Goal: Obtain resource: Download file/media

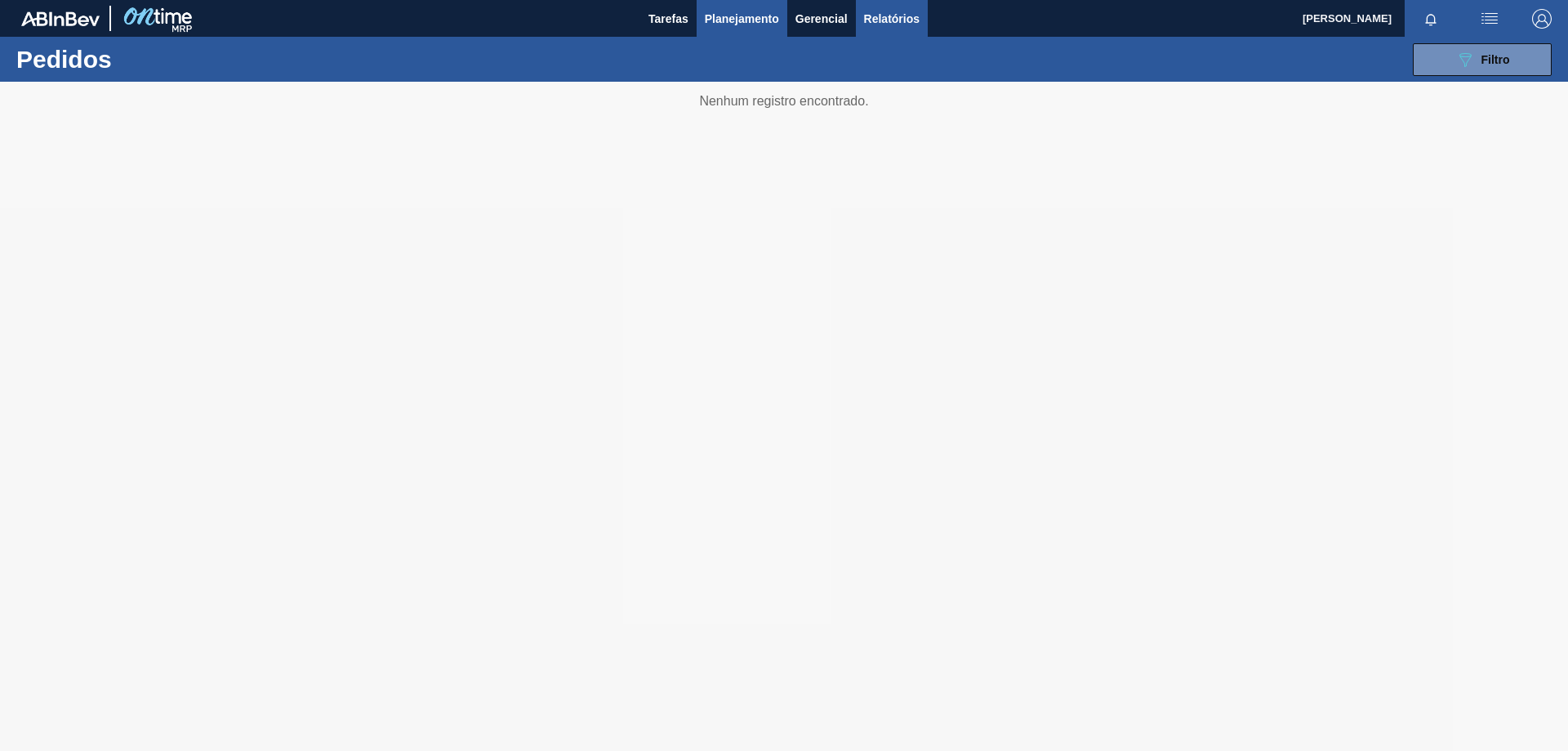
click at [882, 11] on span "Relatórios" at bounding box center [892, 19] width 56 height 20
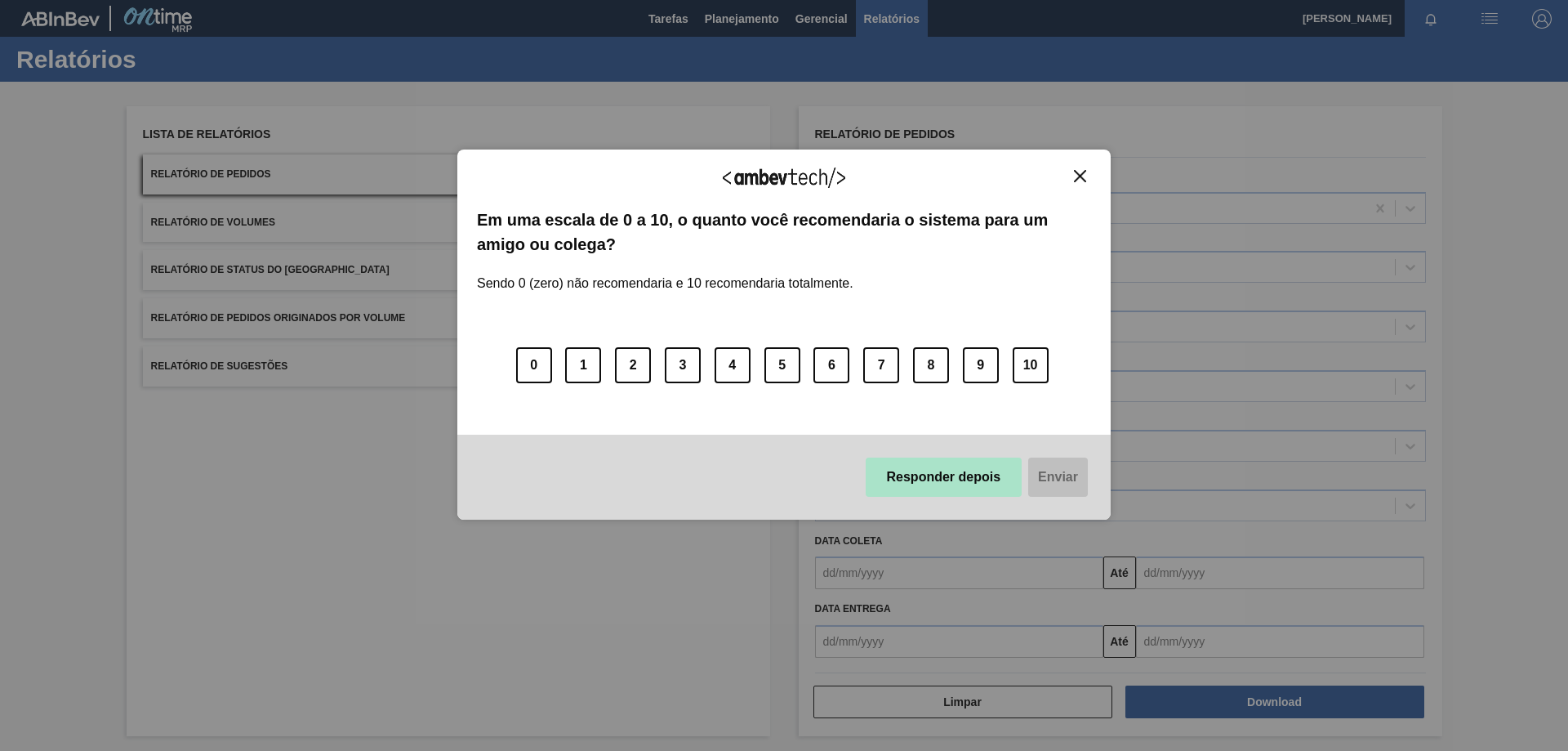
click at [967, 487] on button "Responder depois" at bounding box center [944, 476] width 157 height 39
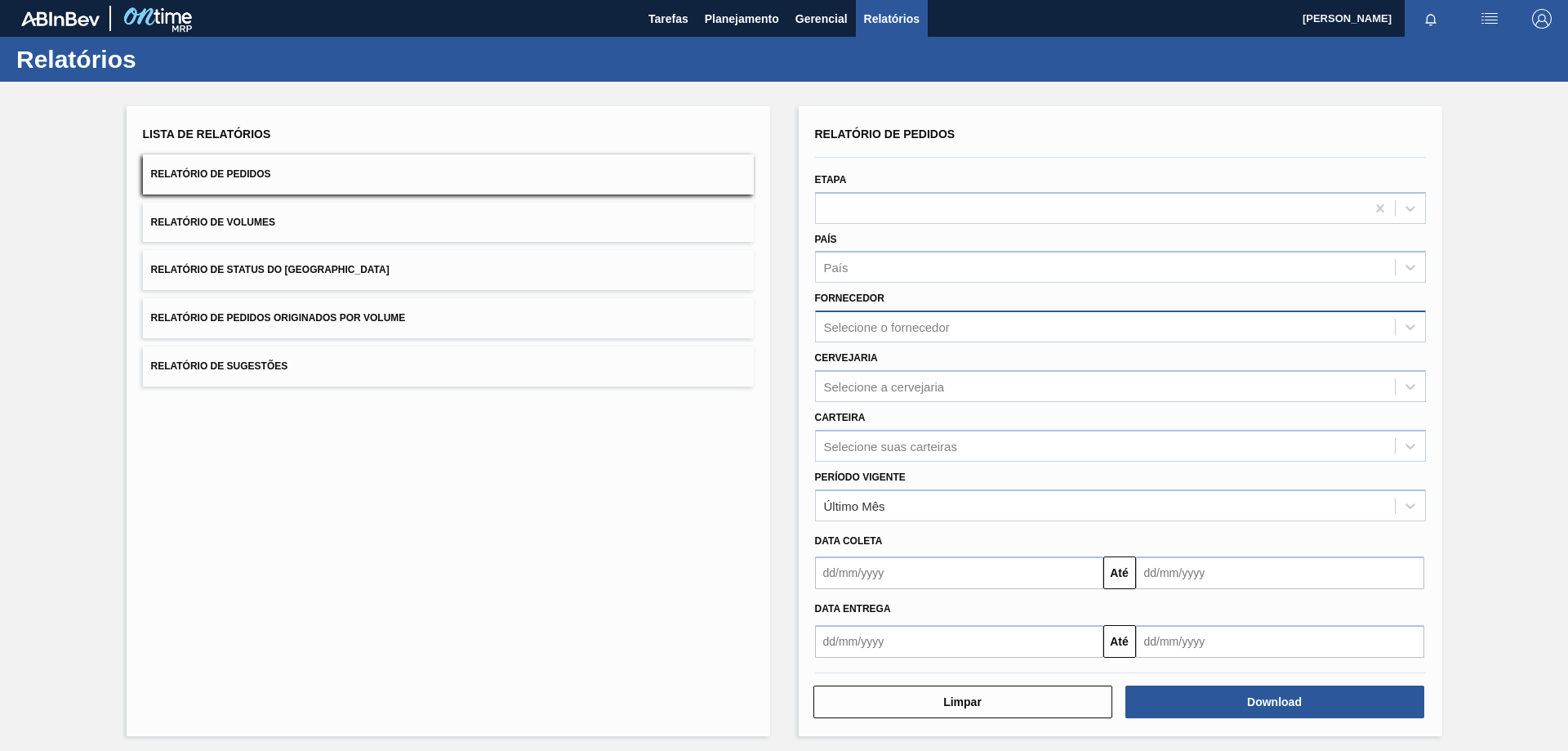
click at [886, 326] on div "Selecione o fornecedor" at bounding box center [887, 327] width 126 height 14
click at [1545, 323] on div "Lista de Relatórios Relatório de Pedidos Relatório de Volumes Relatório de Stat…" at bounding box center [784, 419] width 1568 height 675
click at [916, 392] on div "Selecione a cervejaria" at bounding box center [884, 386] width 121 height 14
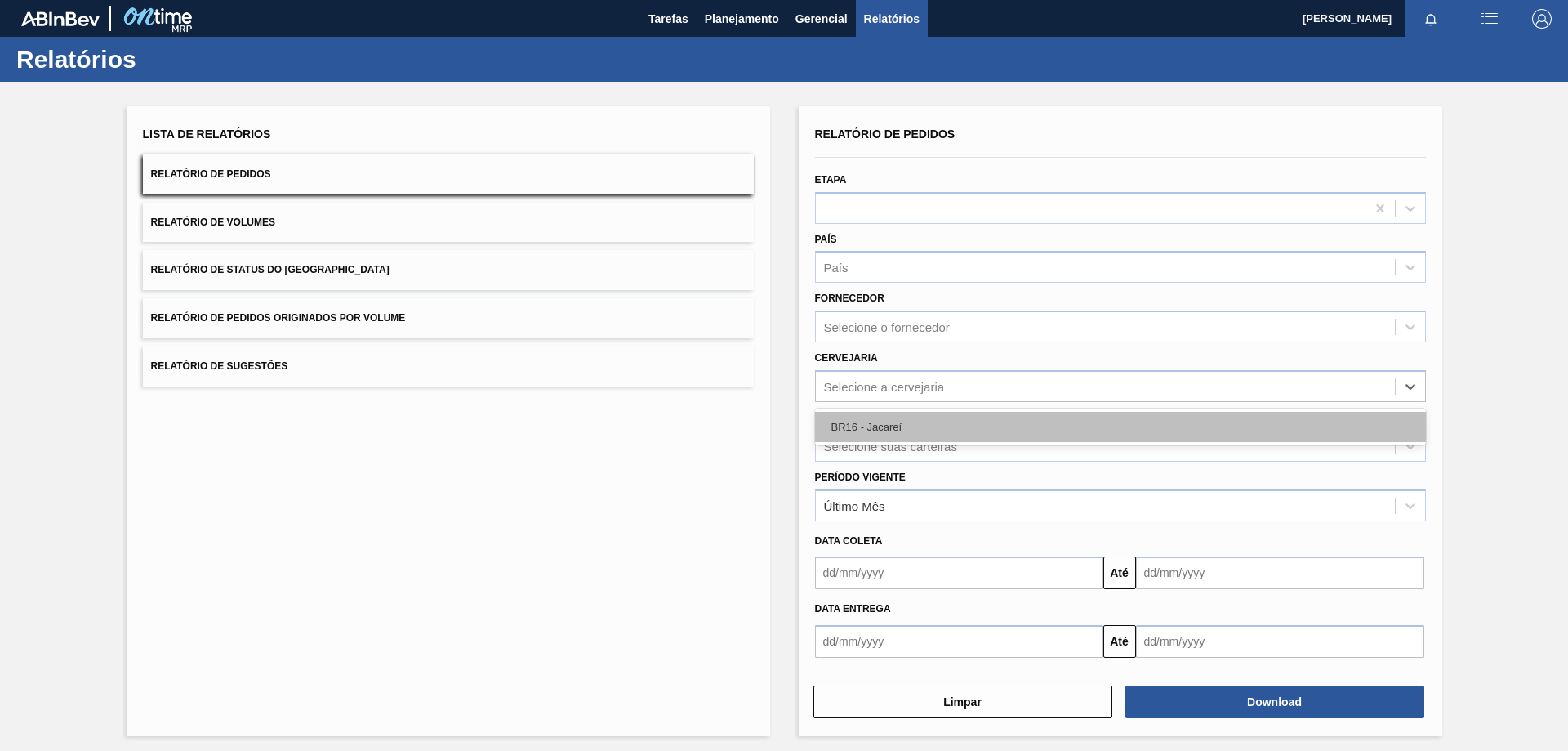
click at [871, 416] on div "BR16 - Jacareí" at bounding box center [1120, 427] width 611 height 30
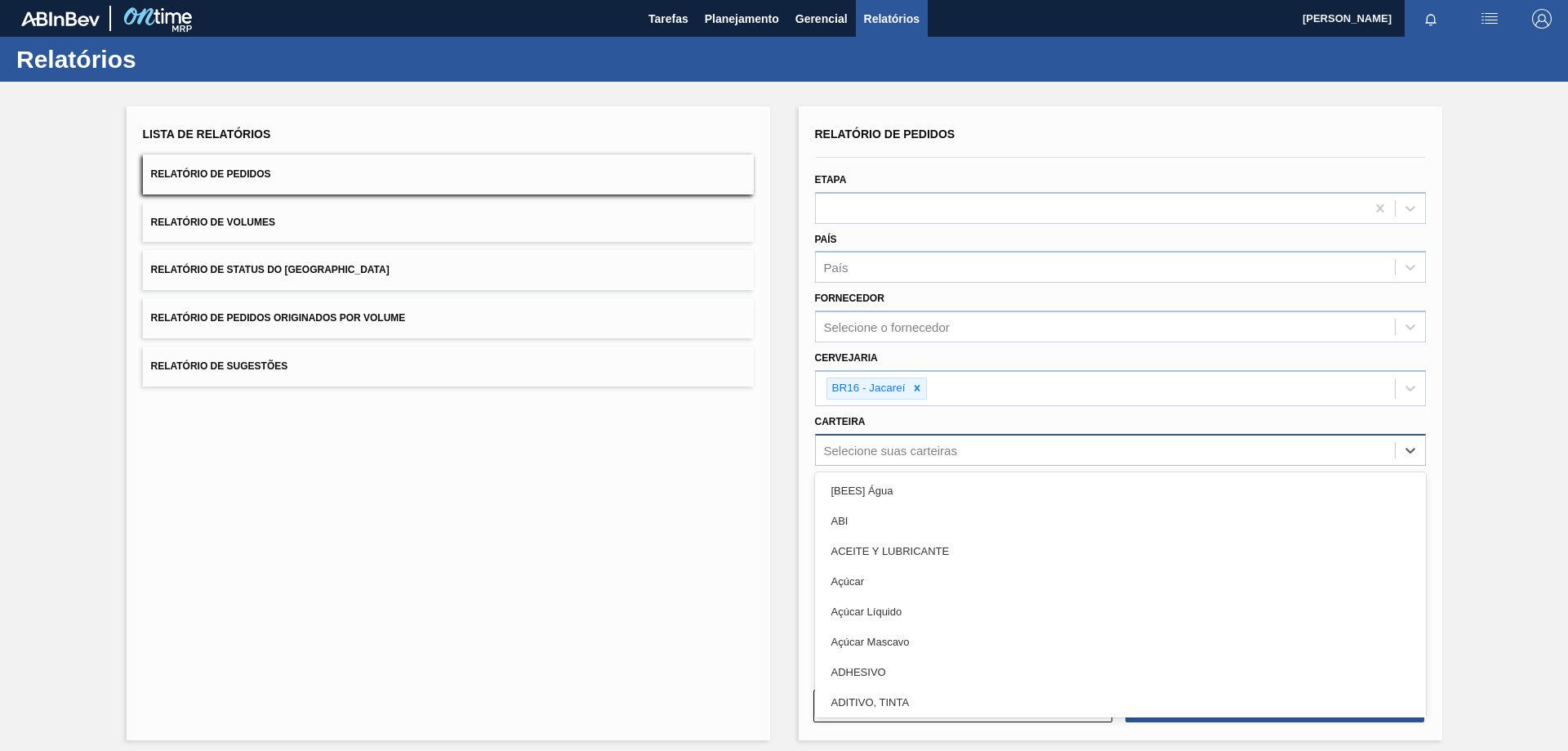
click at [864, 452] on div "Selecione suas carteiras" at bounding box center [890, 450] width 133 height 14
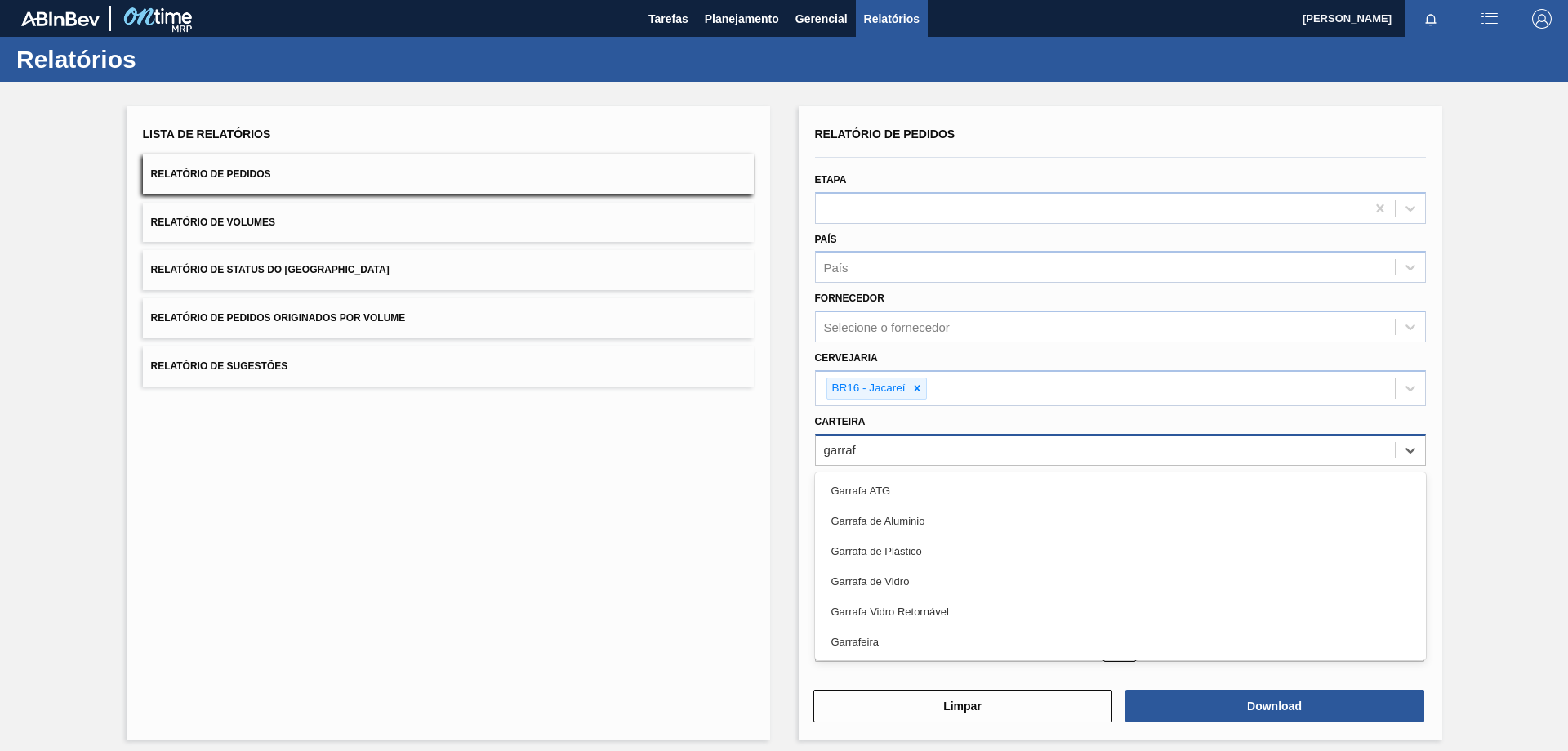
type input "garrafa"
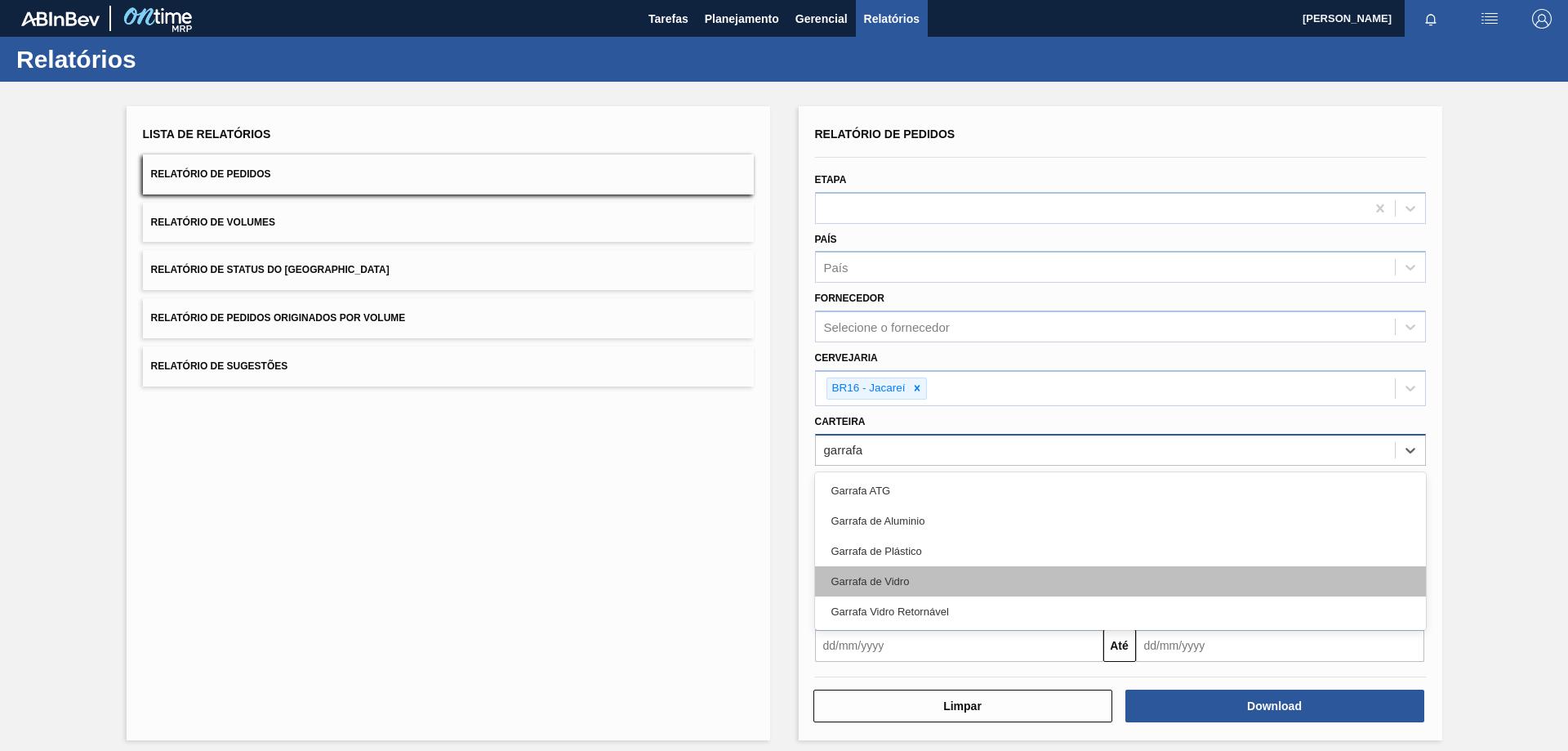
click at [900, 573] on div "Garrafa de Vidro" at bounding box center [1120, 581] width 611 height 30
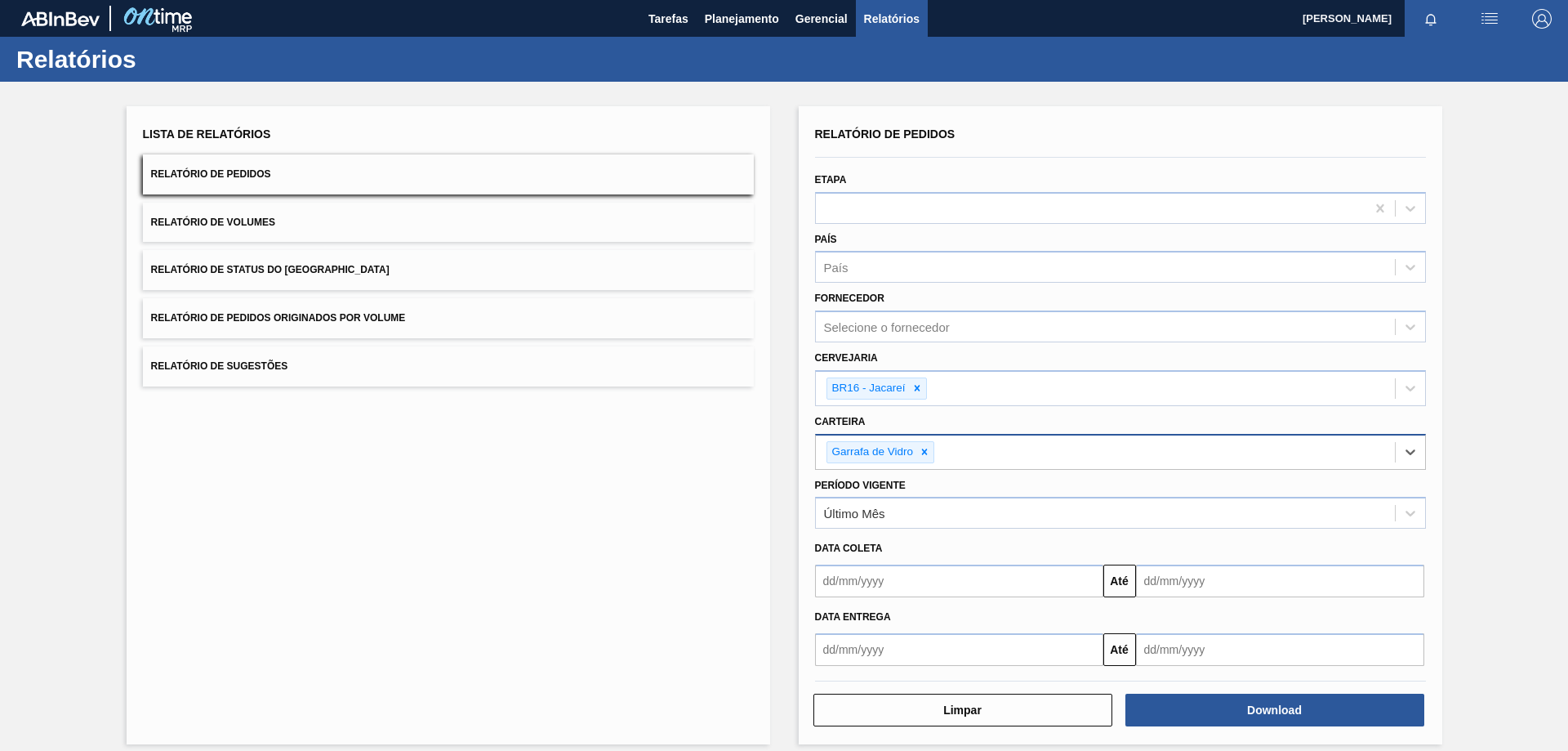
click at [882, 586] on input "text" at bounding box center [959, 580] width 288 height 33
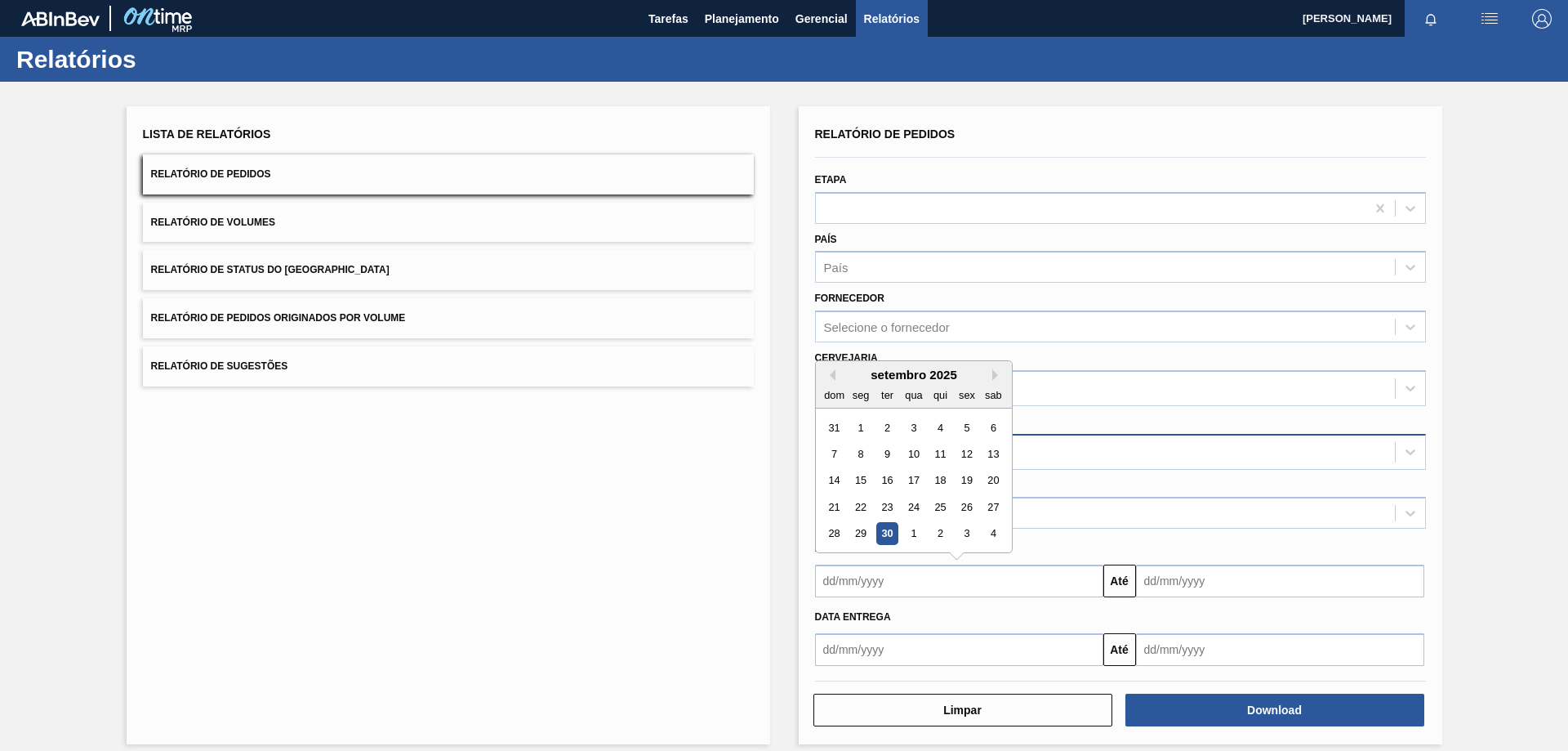
click at [890, 533] on div "30" at bounding box center [887, 534] width 22 height 22
type input "[DATE]"
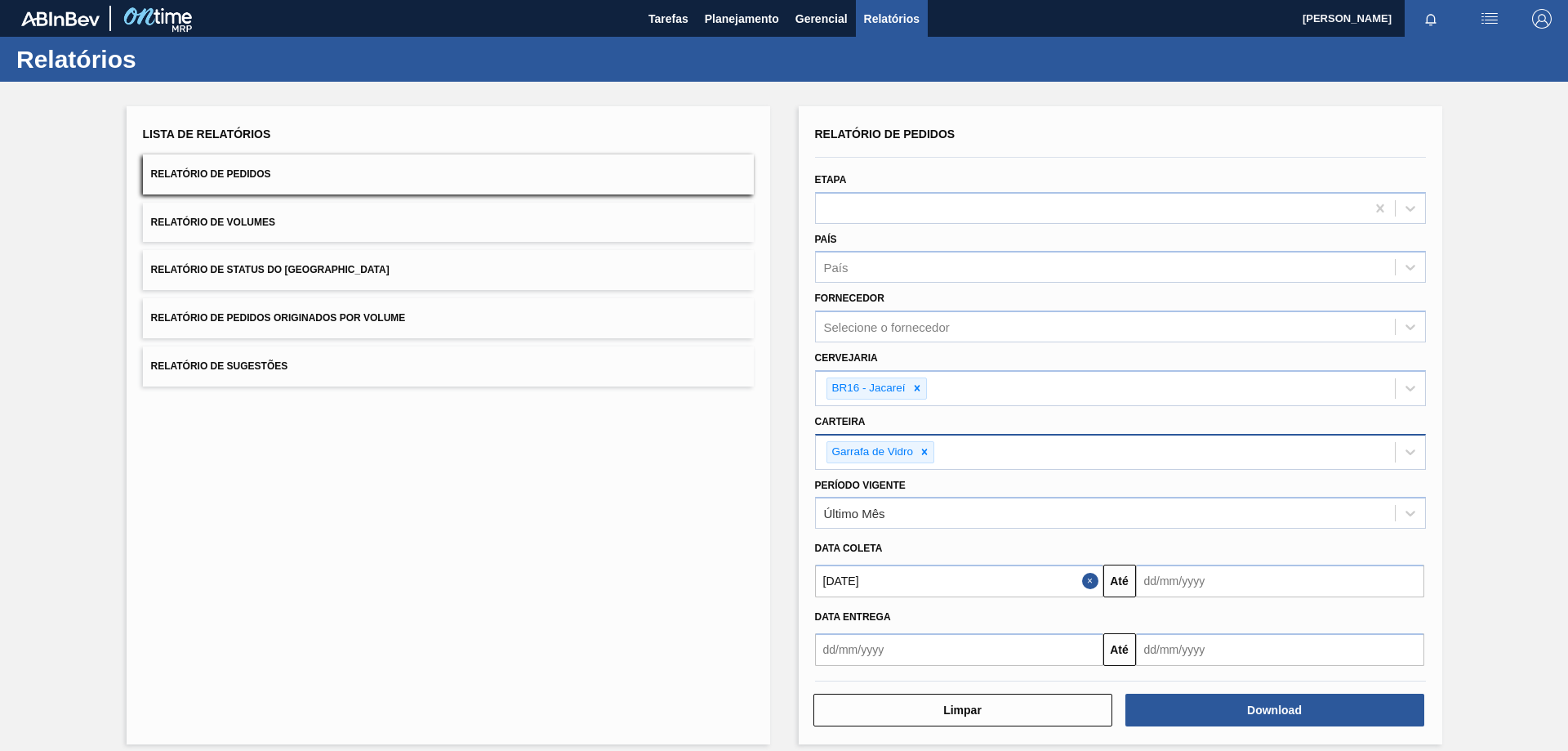
click at [1275, 590] on input "text" at bounding box center [1280, 580] width 288 height 33
click at [1317, 368] on div "setembro 2025" at bounding box center [1235, 375] width 196 height 14
click at [1313, 370] on button "Next Month" at bounding box center [1318, 374] width 11 height 11
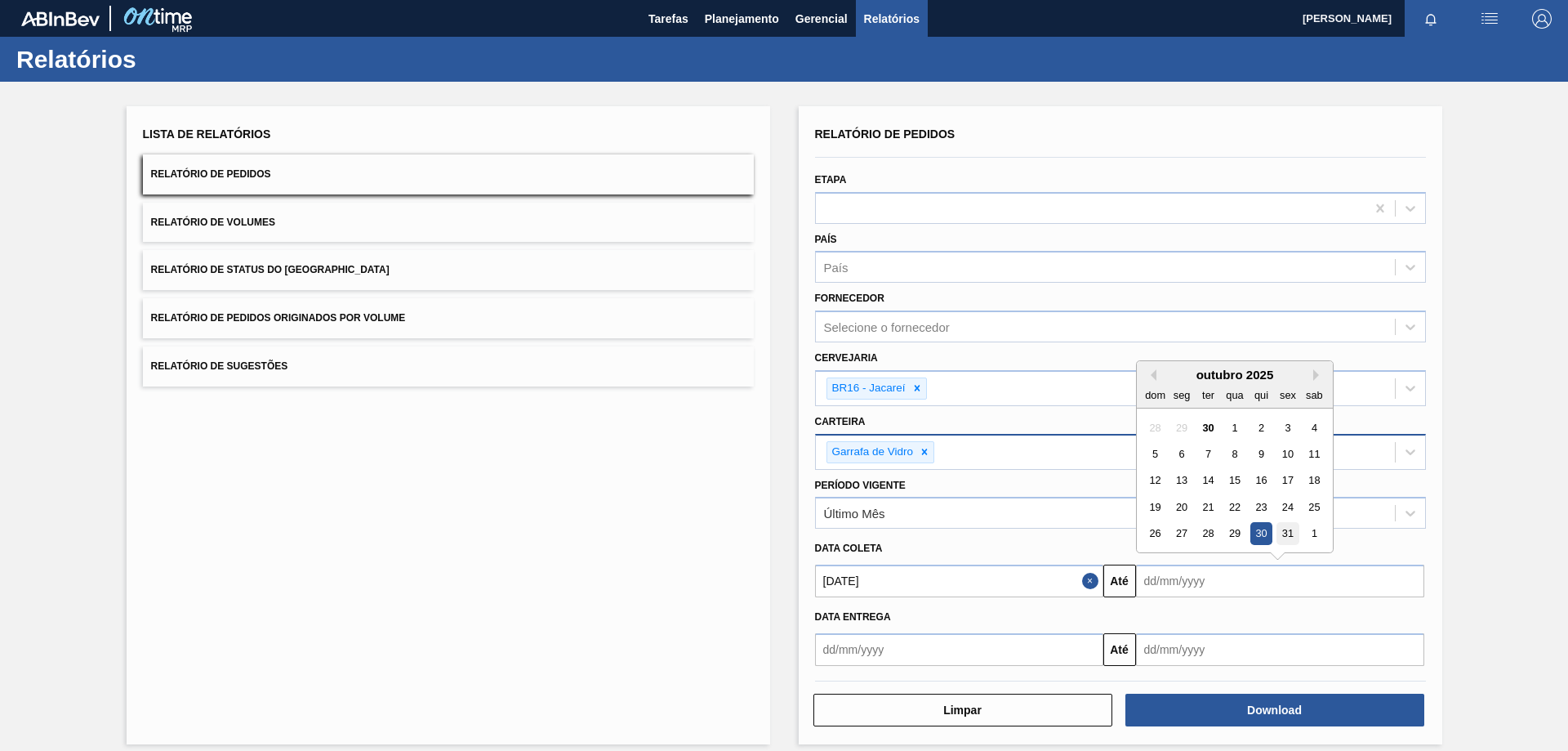
click at [1287, 533] on div "31" at bounding box center [1288, 534] width 22 height 22
type input "[DATE]"
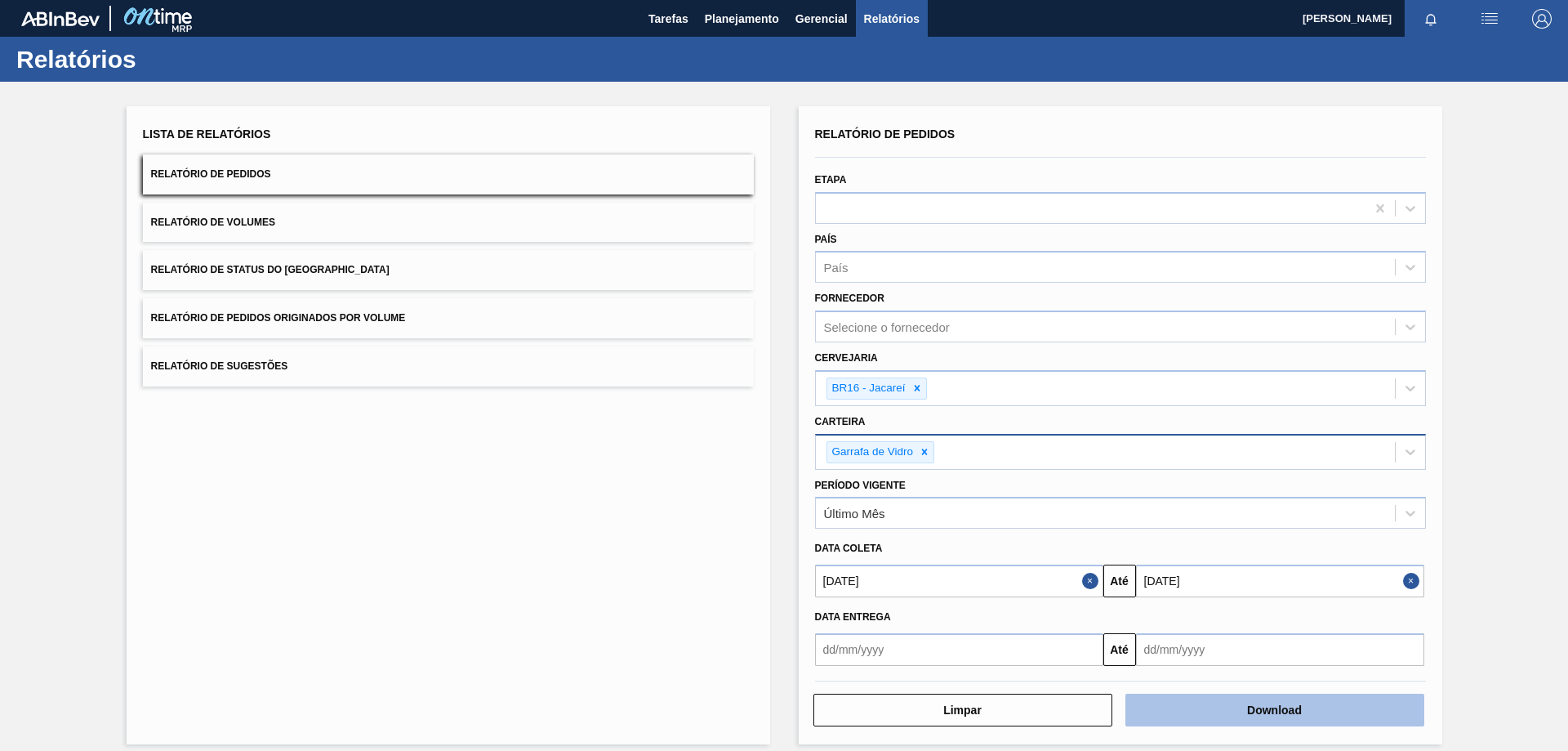
click at [1220, 700] on button "Download" at bounding box center [1275, 709] width 299 height 33
